Goal: Information Seeking & Learning: Compare options

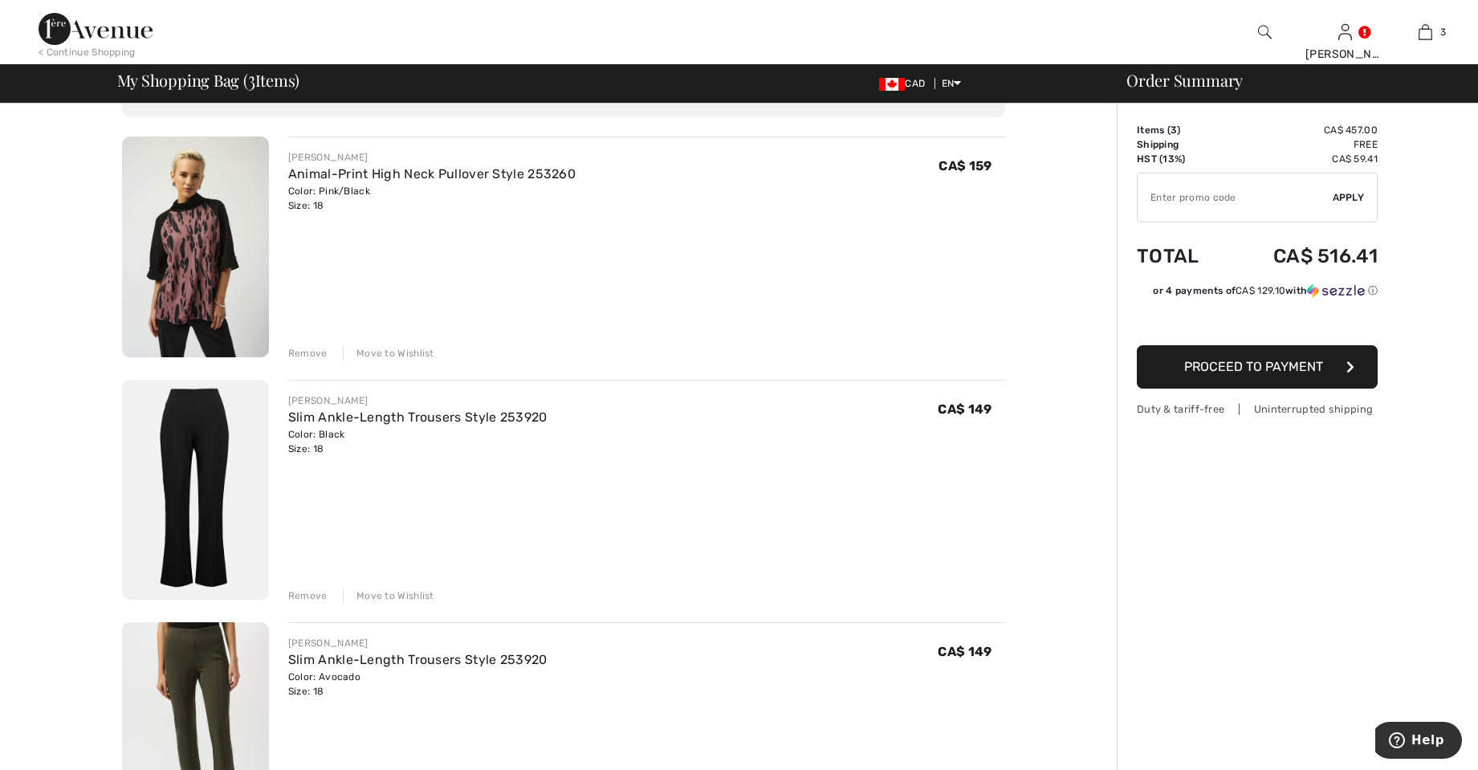
scroll to position [47, 0]
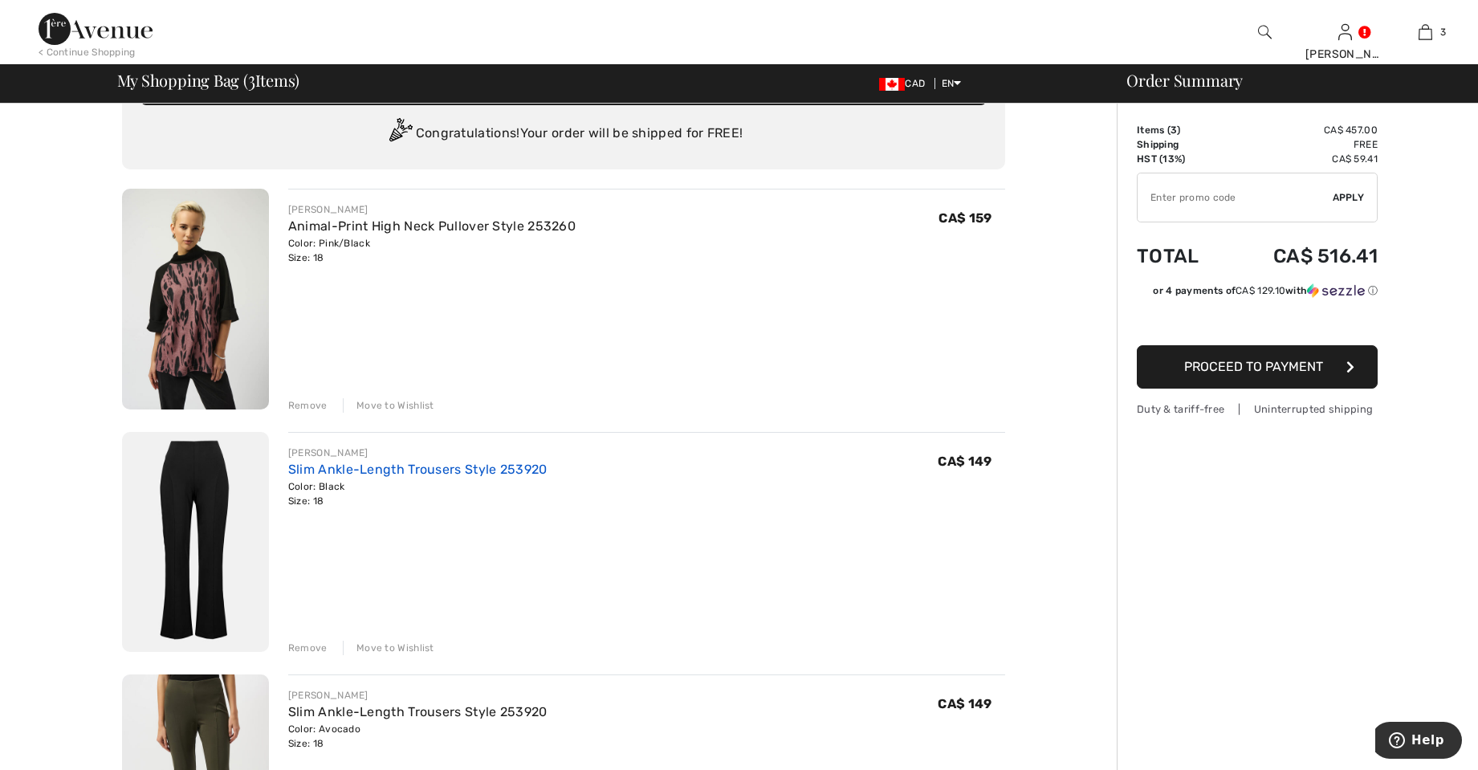
click at [354, 463] on link "Slim Ankle-Length Trousers Style 253920" at bounding box center [417, 469] width 259 height 15
click at [462, 446] on div "[PERSON_NAME]" at bounding box center [417, 452] width 259 height 14
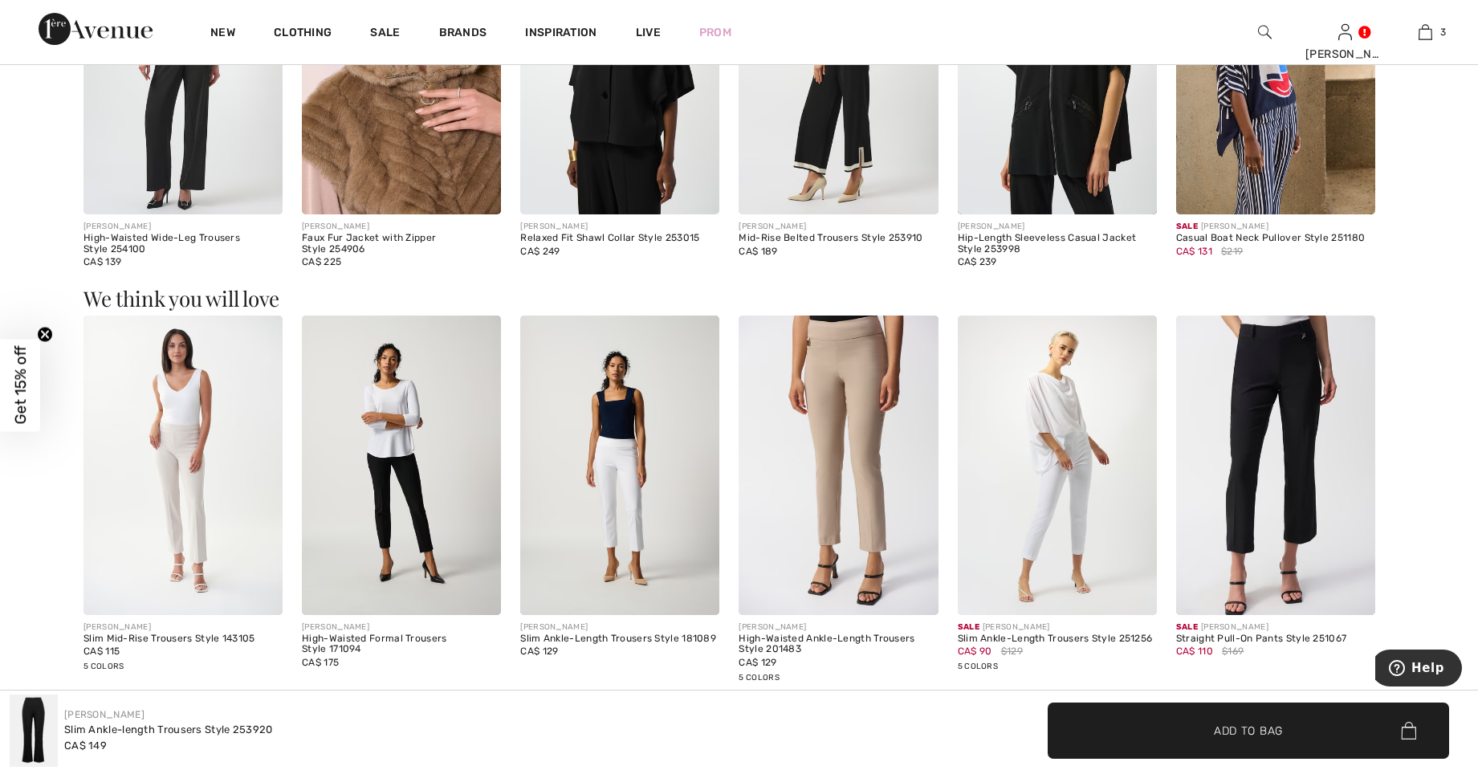
scroll to position [1746, 0]
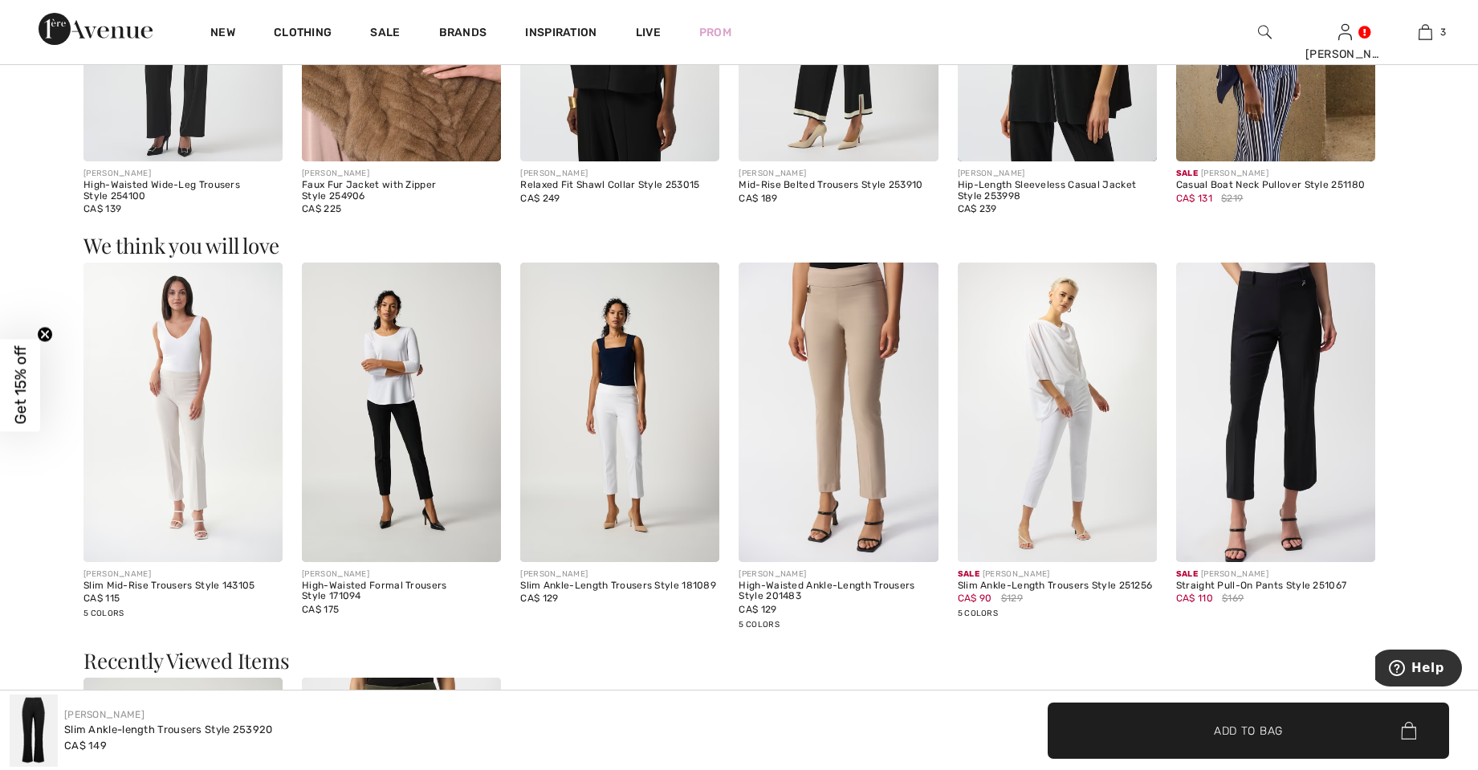
click at [1250, 578] on div "Sale JOSEPH RIBKOFF" at bounding box center [1275, 574] width 199 height 12
click at [1287, 433] on img at bounding box center [1275, 411] width 199 height 299
click at [1257, 575] on div "Sale JOSEPH RIBKOFF" at bounding box center [1275, 574] width 199 height 12
click at [1239, 585] on div "Straight Pull-On Pants Style 251067" at bounding box center [1275, 585] width 199 height 11
click at [1201, 577] on div "Sale JOSEPH RIBKOFF" at bounding box center [1275, 574] width 199 height 12
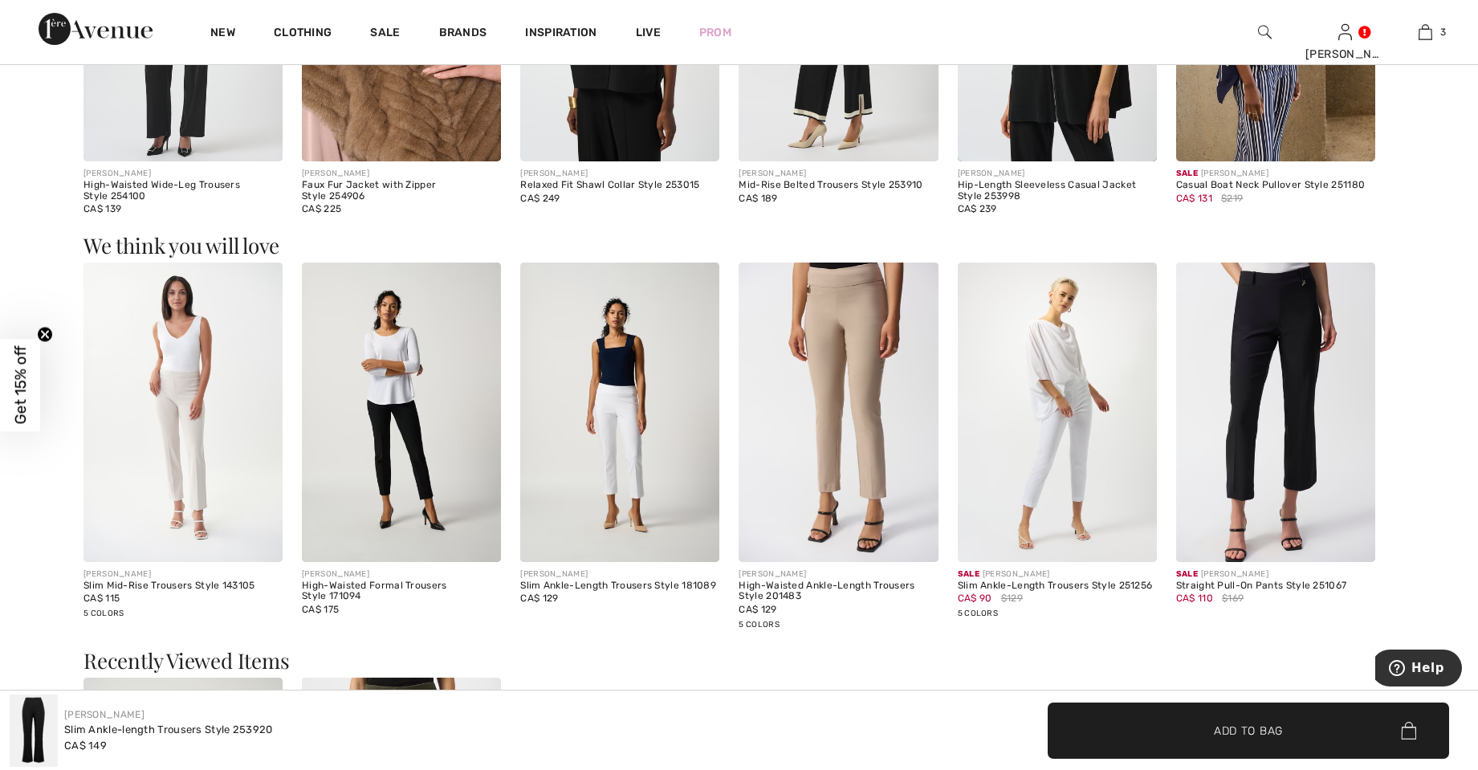
click at [1235, 583] on div "Straight Pull-On Pants Style 251067" at bounding box center [1275, 585] width 199 height 11
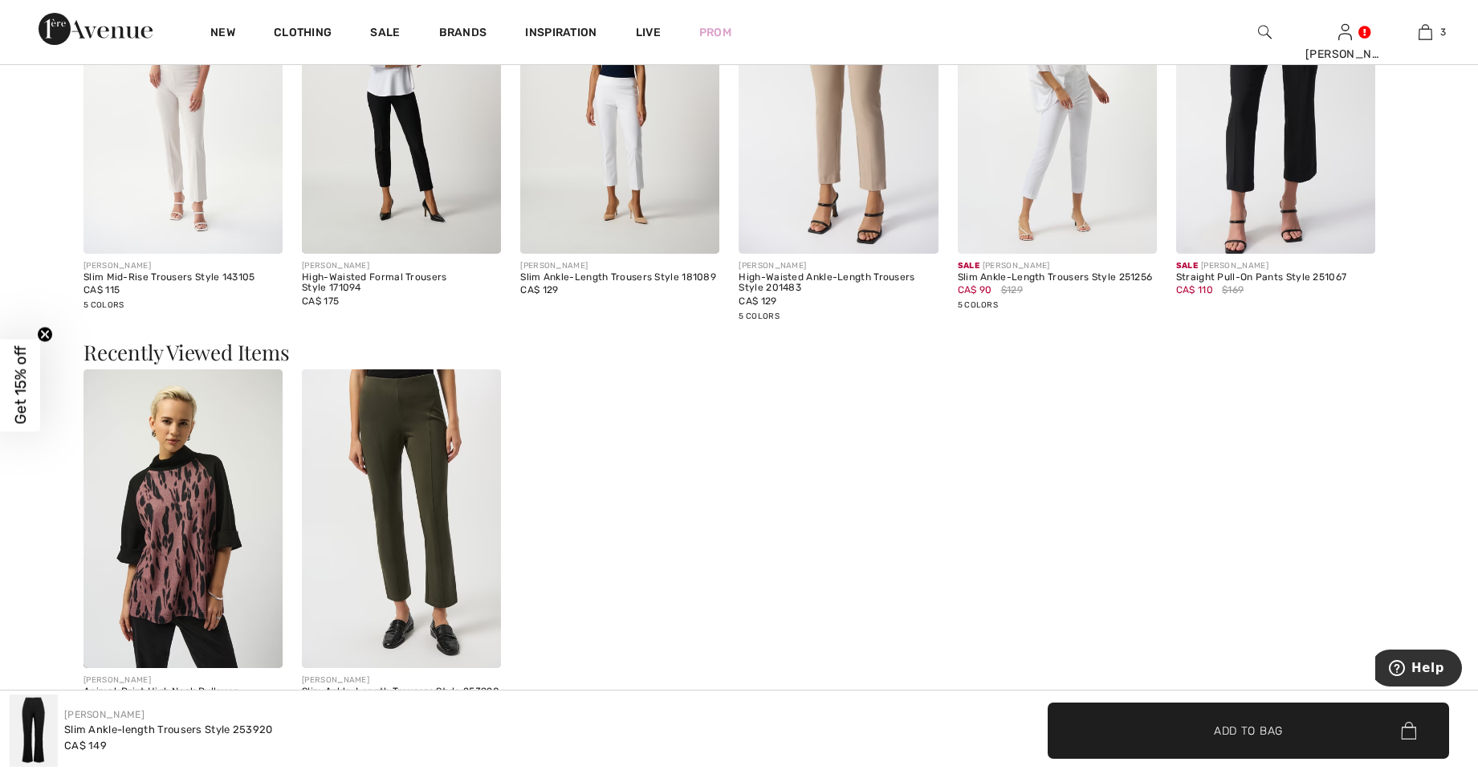
scroll to position [2080, 0]
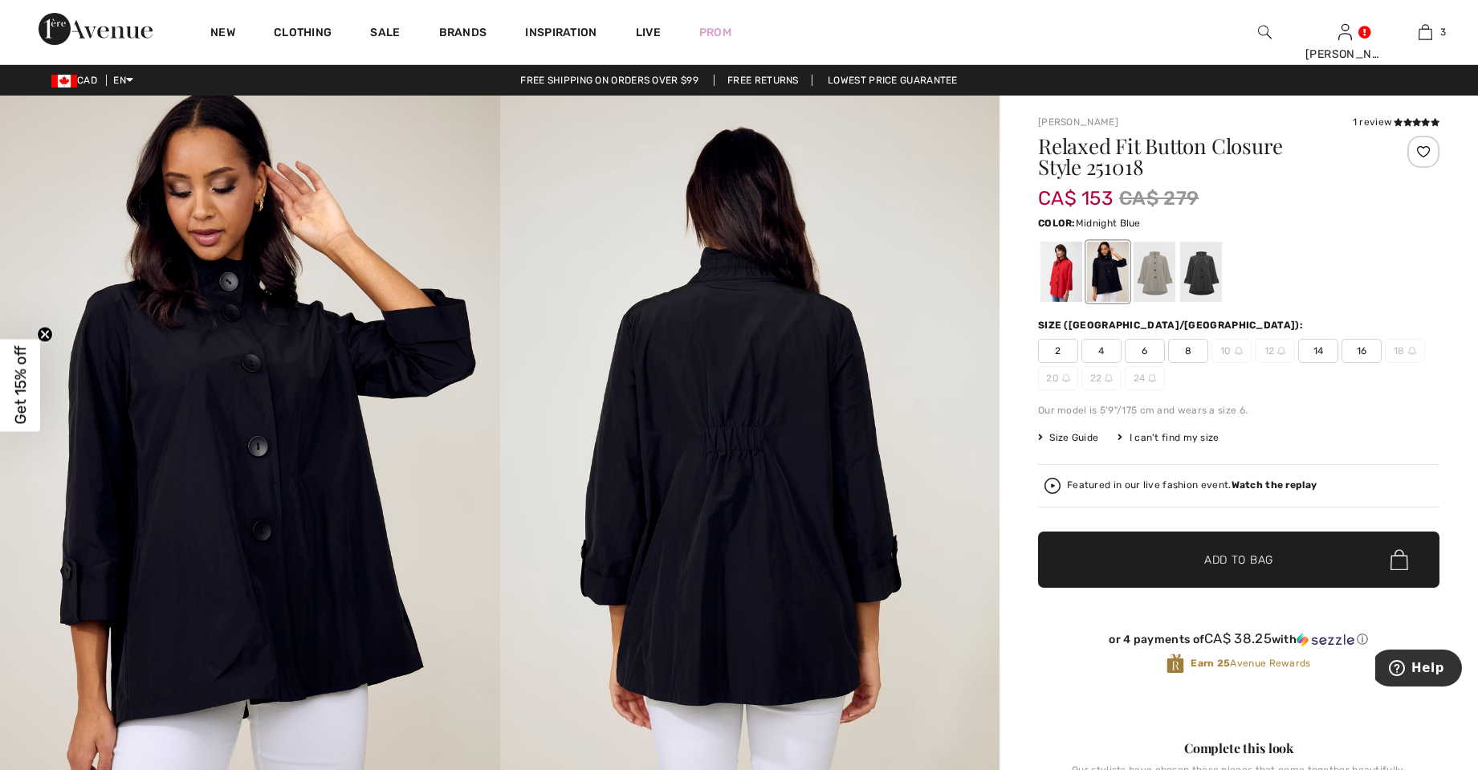
click at [1060, 270] on div at bounding box center [1061, 272] width 42 height 60
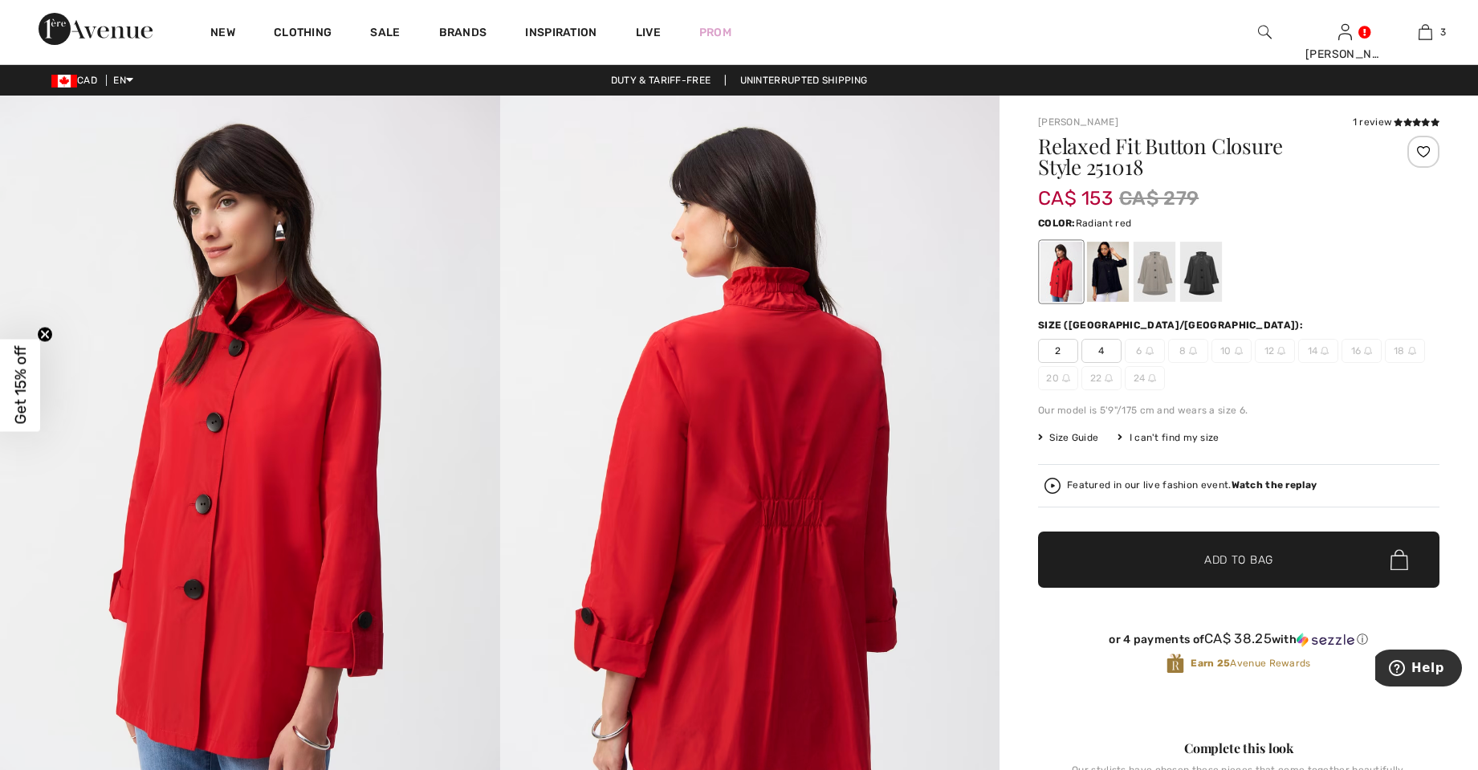
click at [1155, 279] on div at bounding box center [1154, 272] width 42 height 60
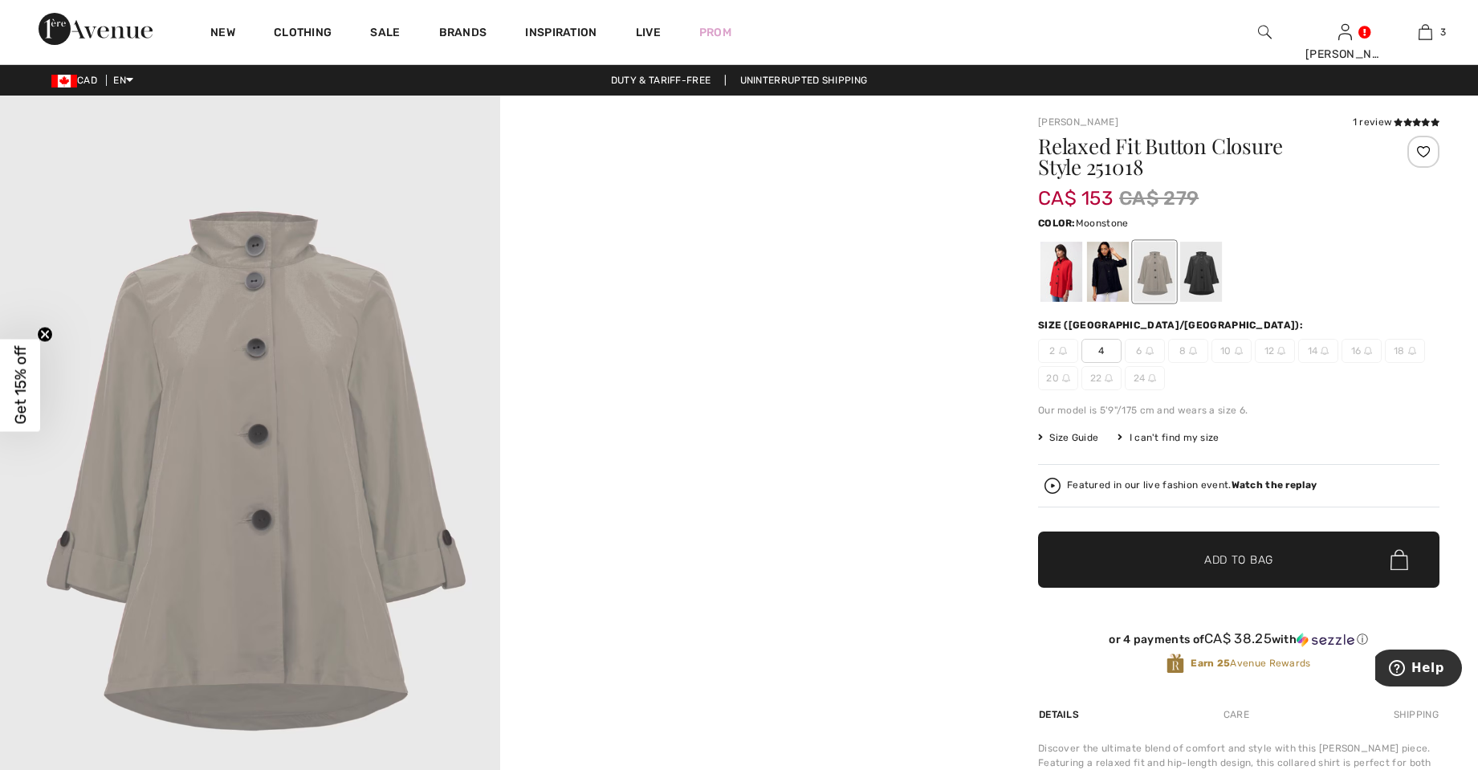
click at [1199, 263] on div at bounding box center [1201, 272] width 42 height 60
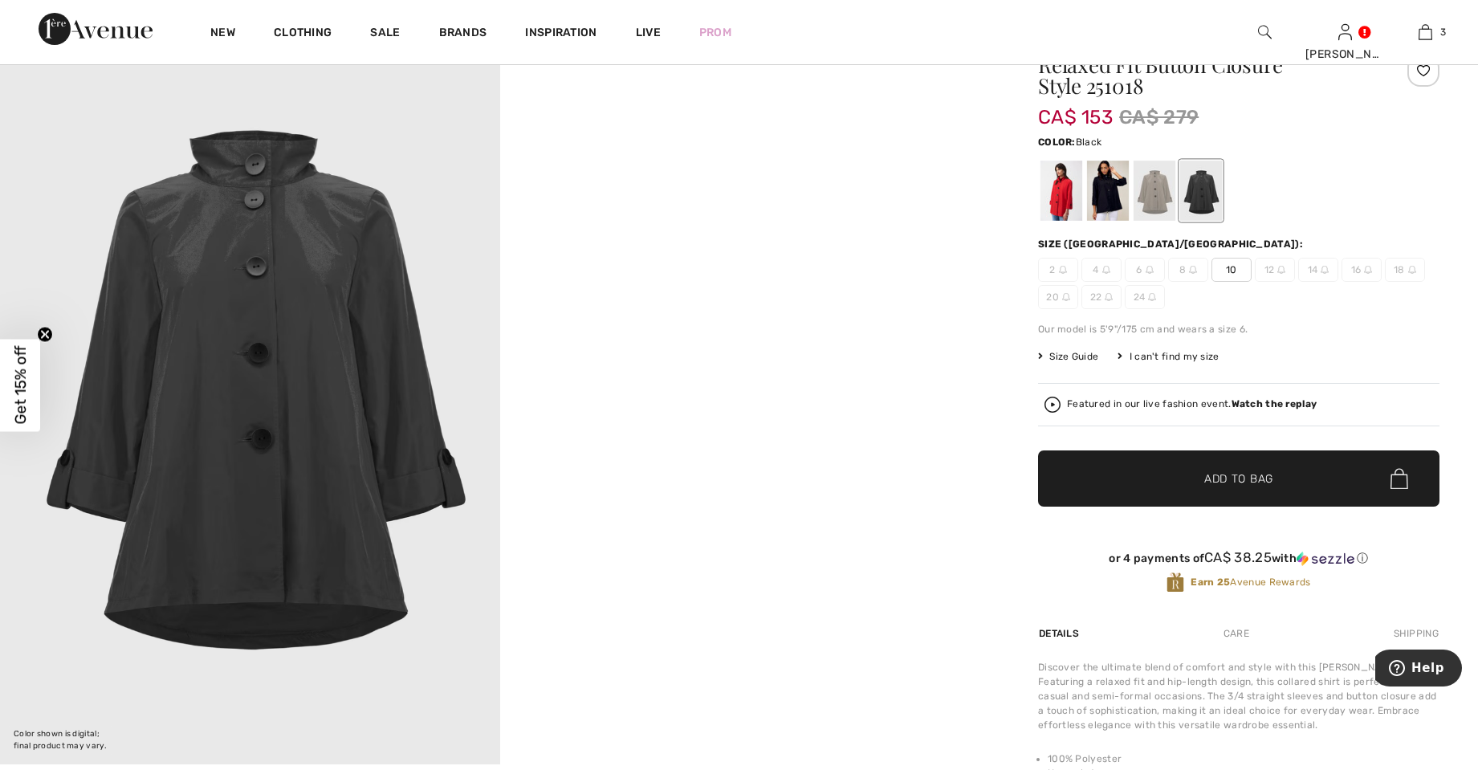
scroll to position [76, 0]
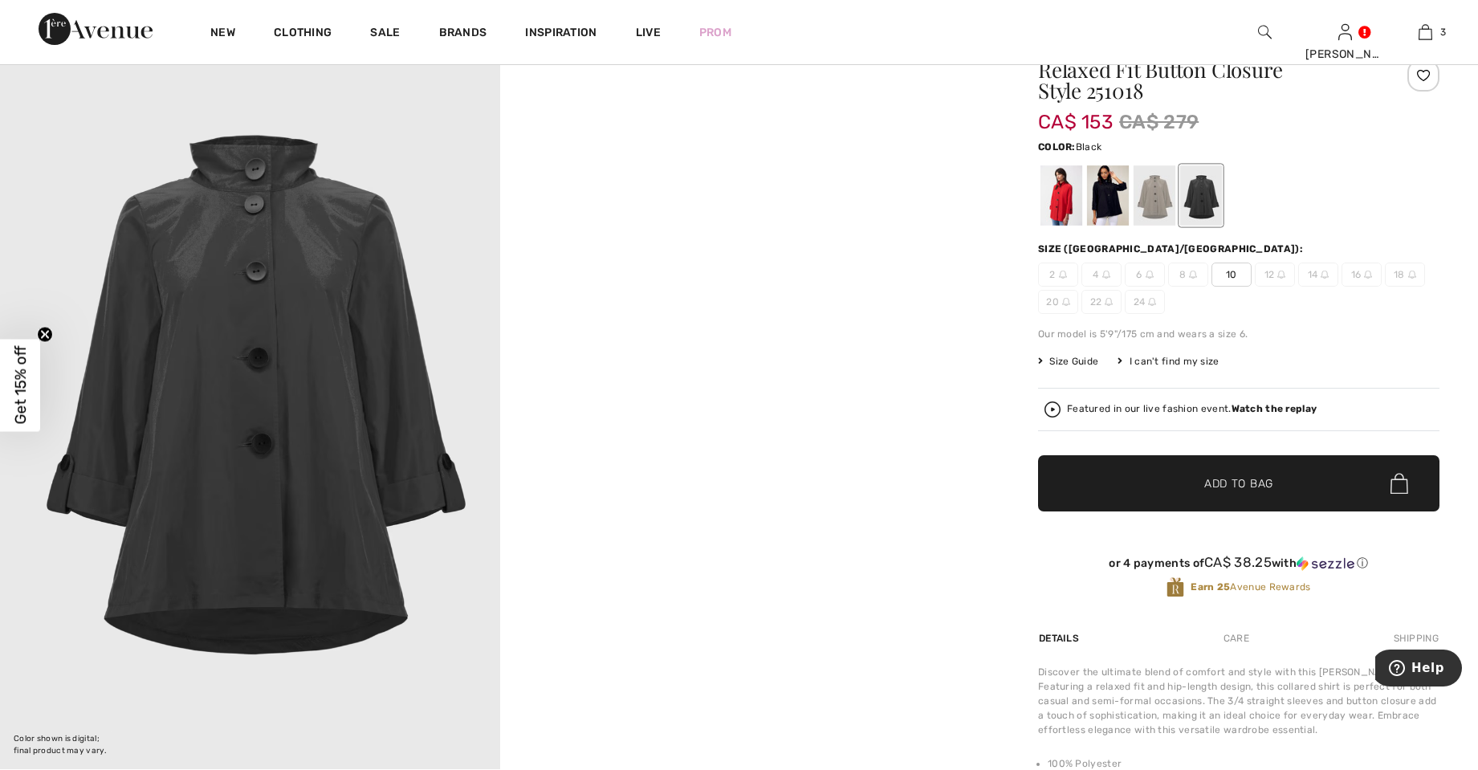
click at [1202, 193] on div at bounding box center [1201, 195] width 42 height 60
click at [1202, 202] on div at bounding box center [1201, 195] width 42 height 60
click at [1219, 197] on div at bounding box center [1201, 195] width 42 height 60
click at [1108, 198] on div at bounding box center [1108, 195] width 42 height 60
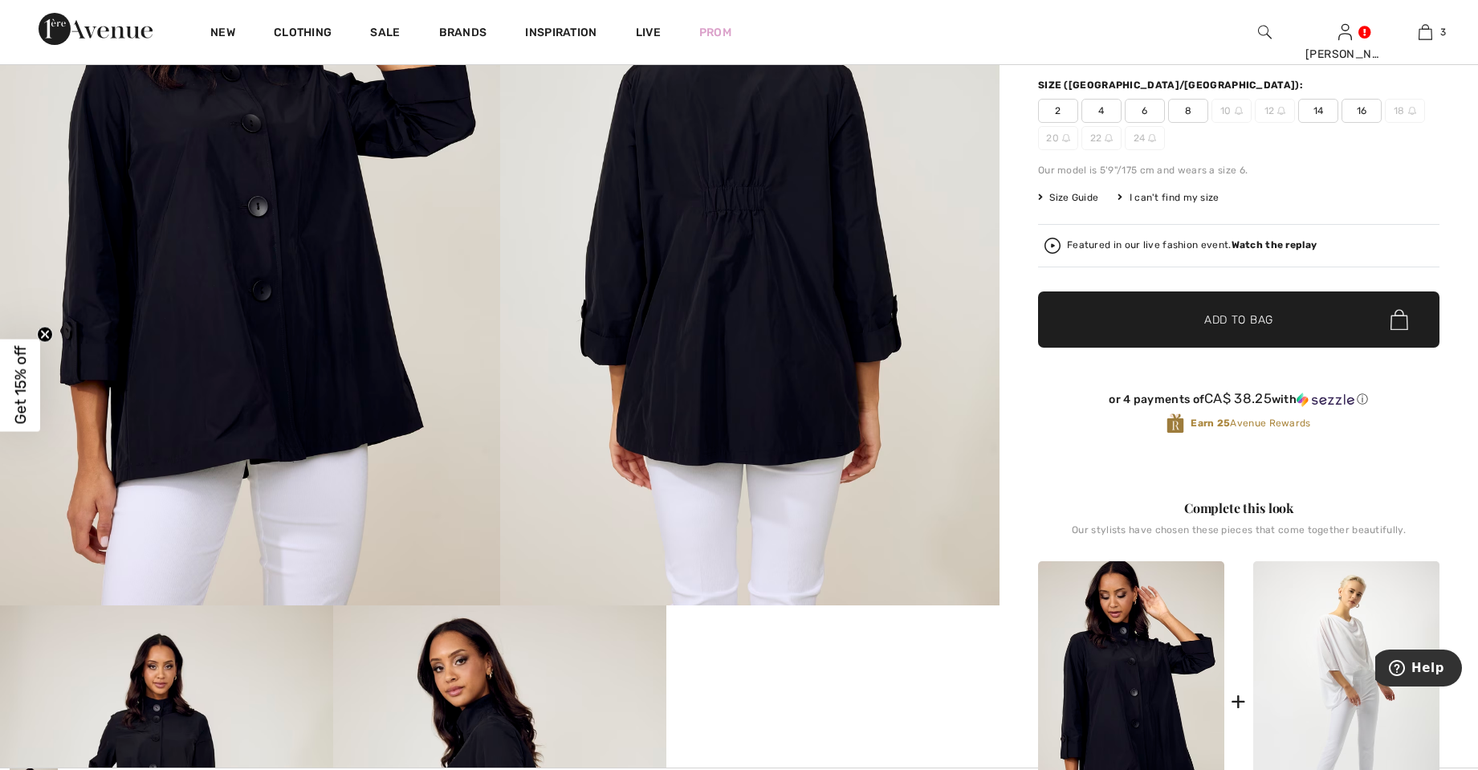
scroll to position [0, 0]
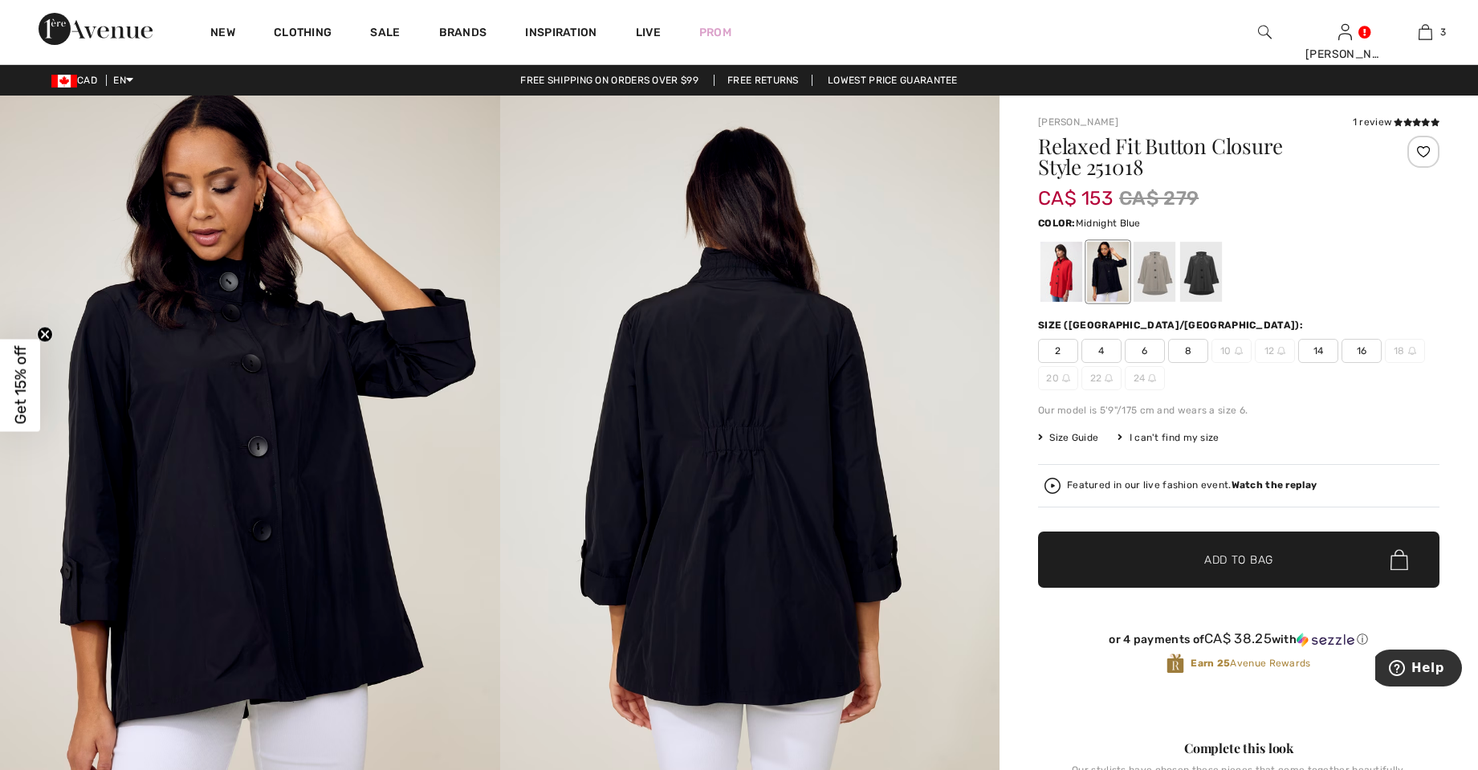
click at [1052, 284] on div at bounding box center [1061, 272] width 42 height 60
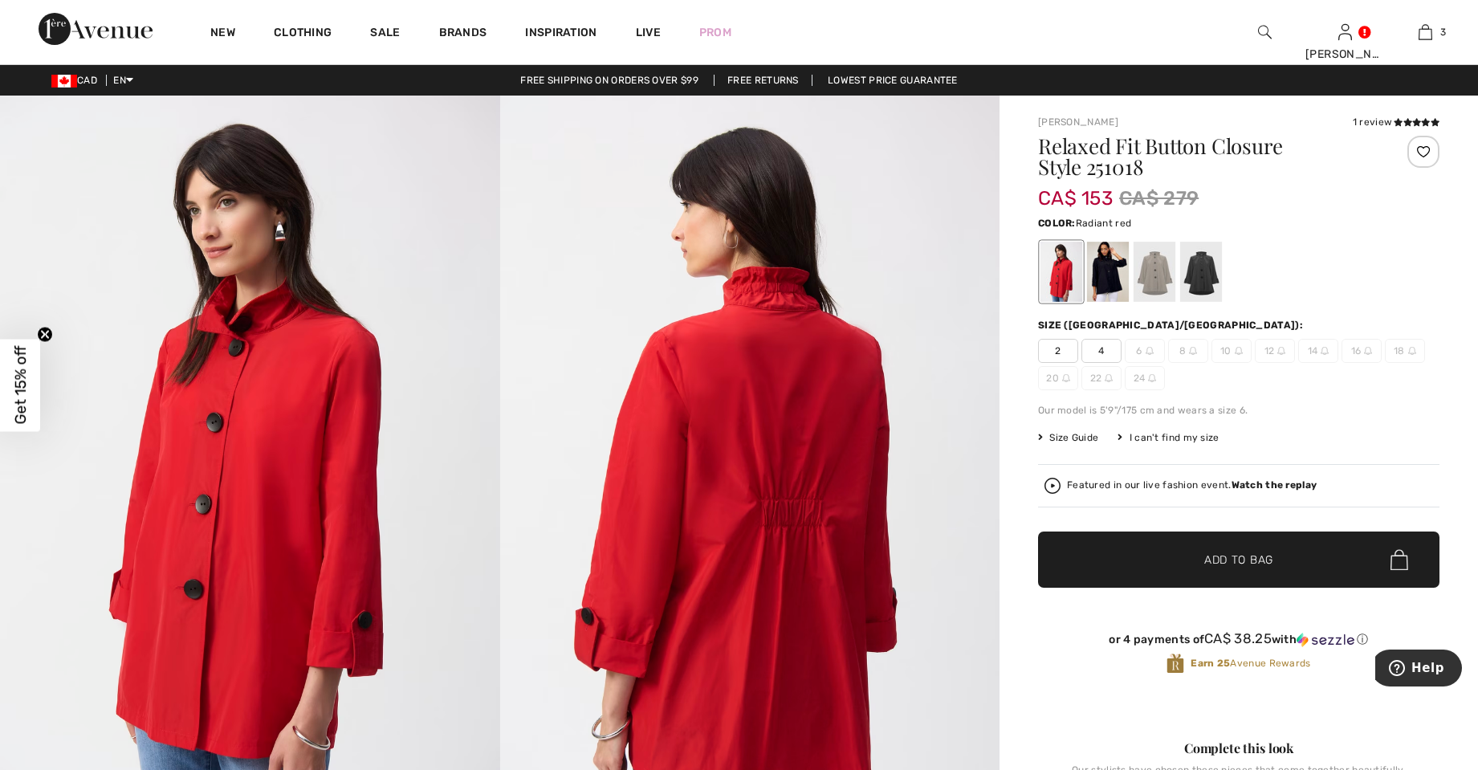
click at [1099, 279] on div at bounding box center [1108, 272] width 42 height 60
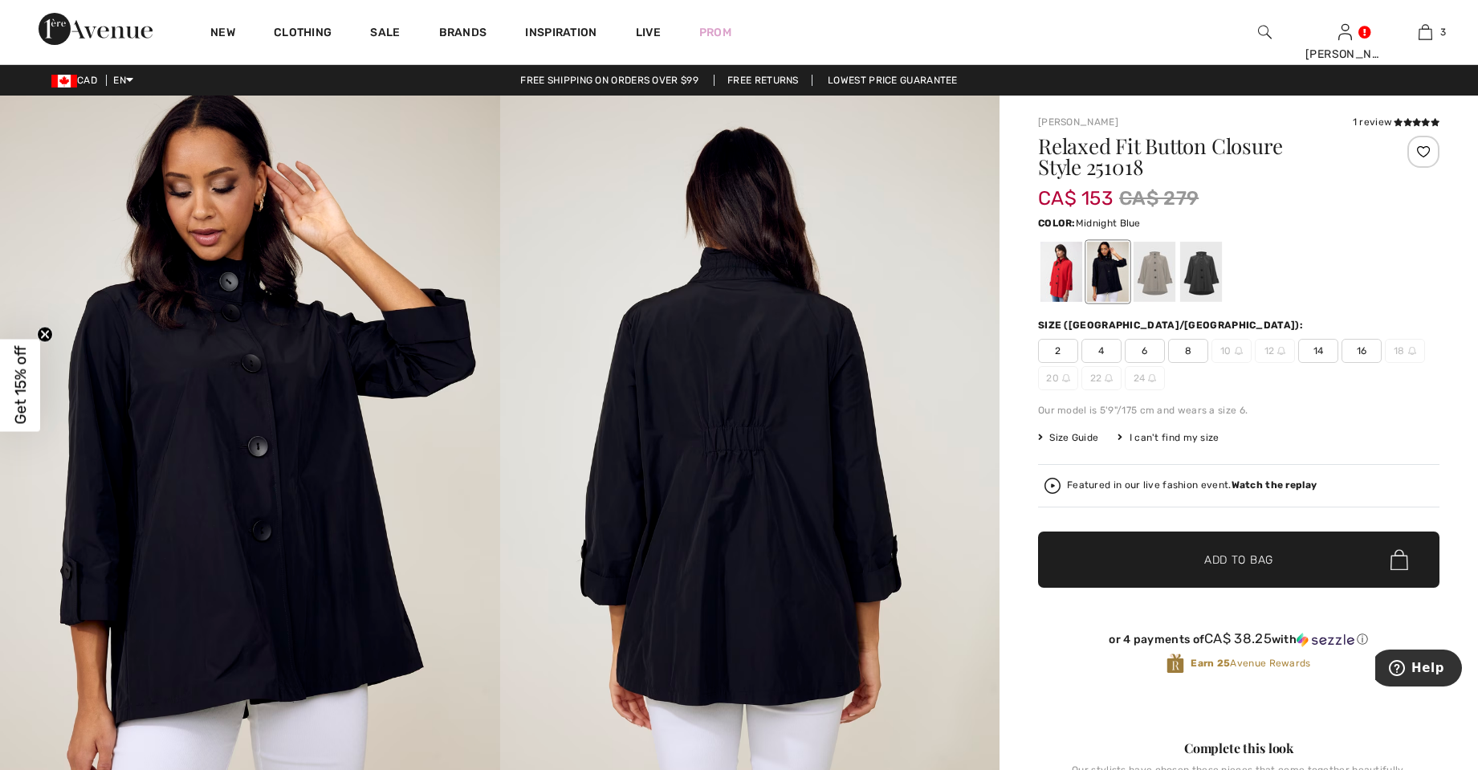
click at [1204, 275] on div at bounding box center [1201, 272] width 42 height 60
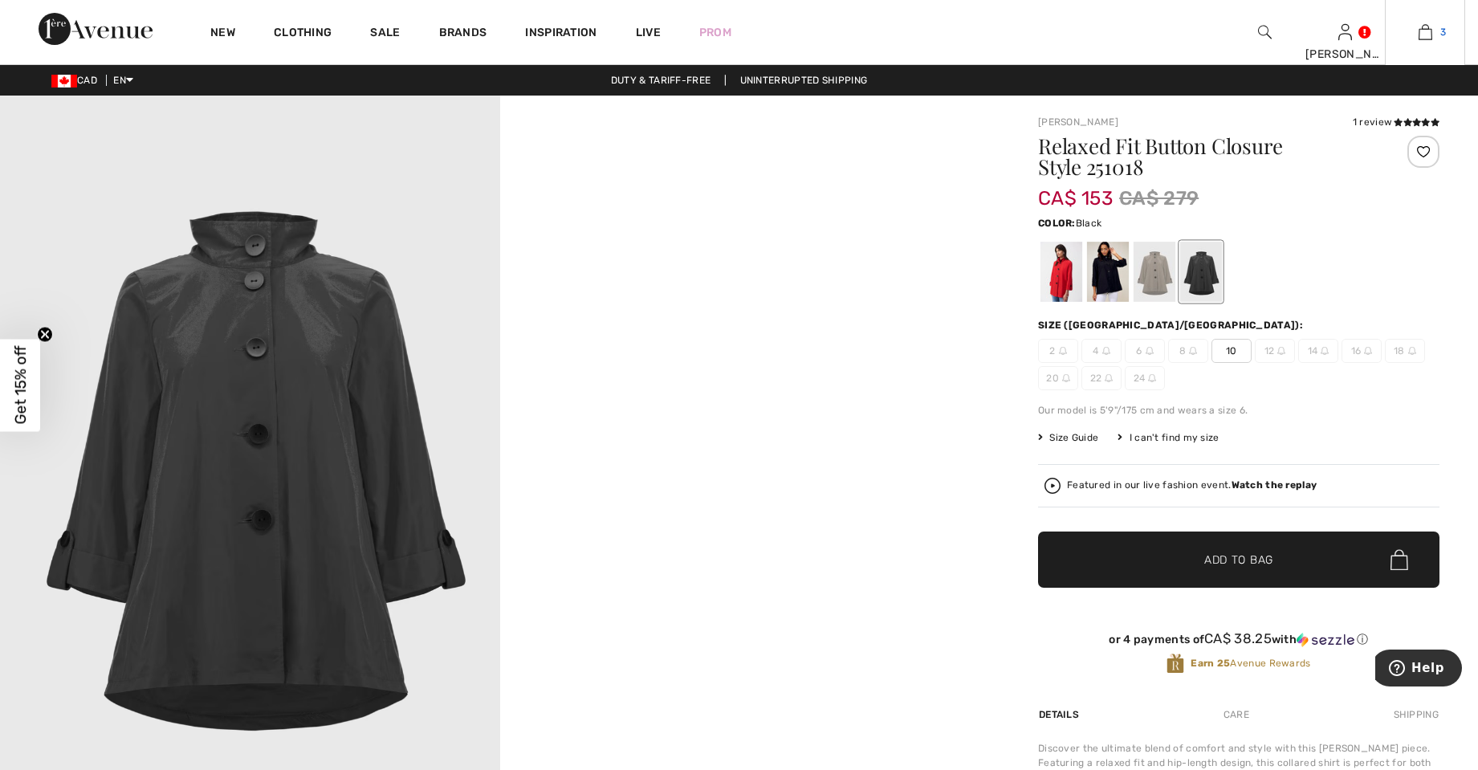
click at [1426, 32] on img at bounding box center [1425, 31] width 14 height 19
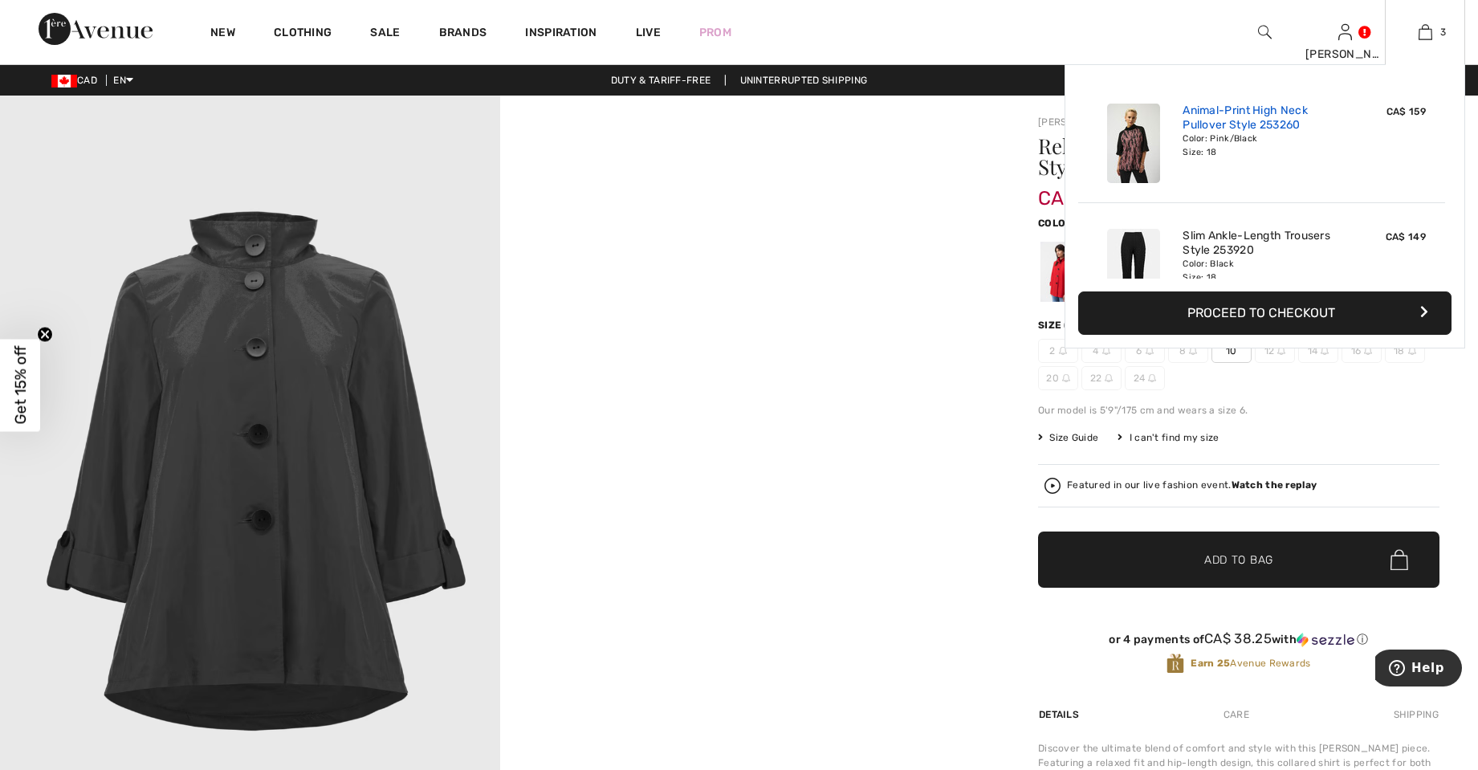
click at [1230, 120] on link "Animal-Print High Neck Pullover Style 253260" at bounding box center [1261, 118] width 158 height 29
